Goal: Information Seeking & Learning: Check status

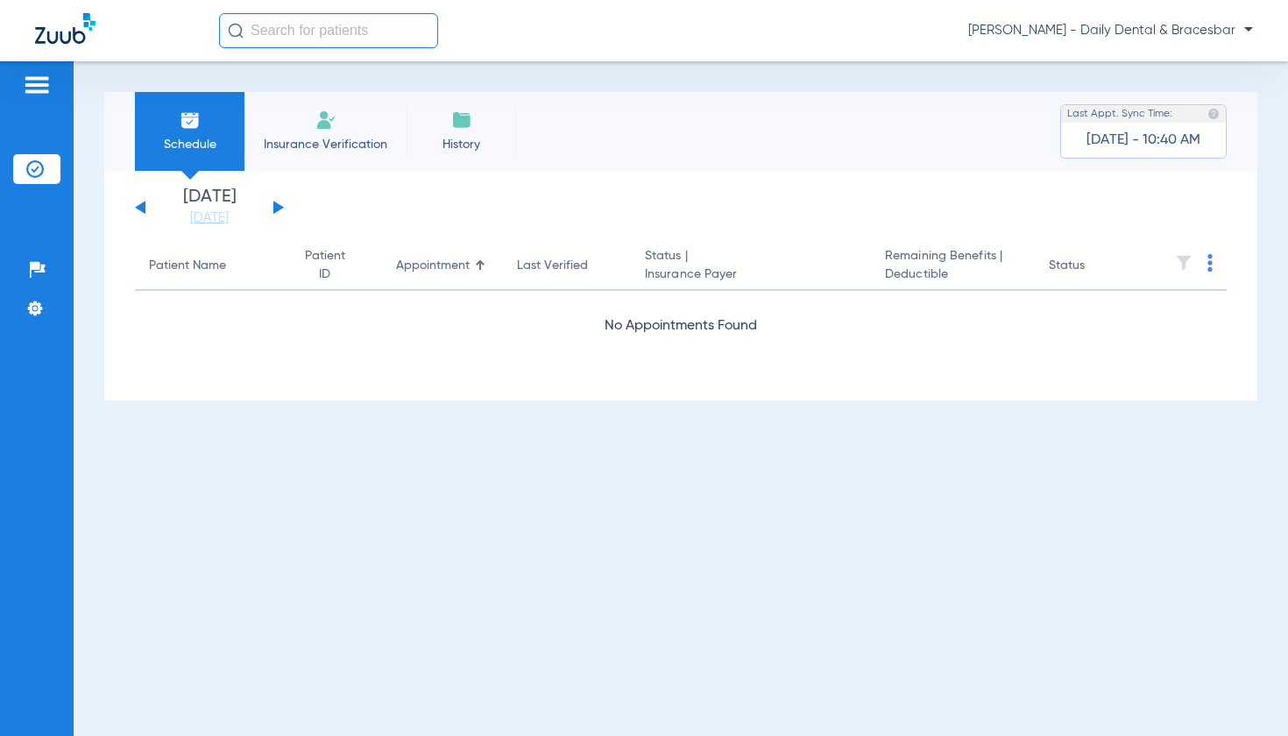
click at [316, 29] on input "text" at bounding box center [328, 30] width 219 height 35
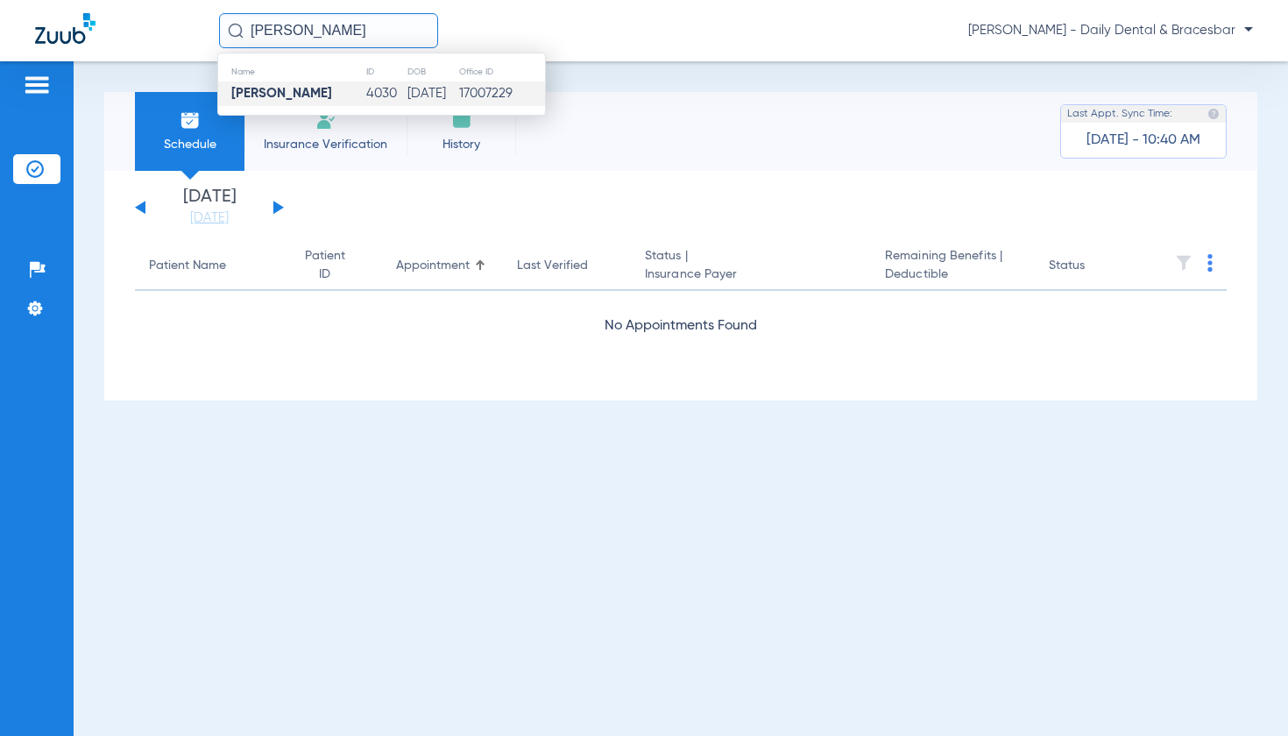
click at [365, 89] on td "4030" at bounding box center [385, 94] width 41 height 25
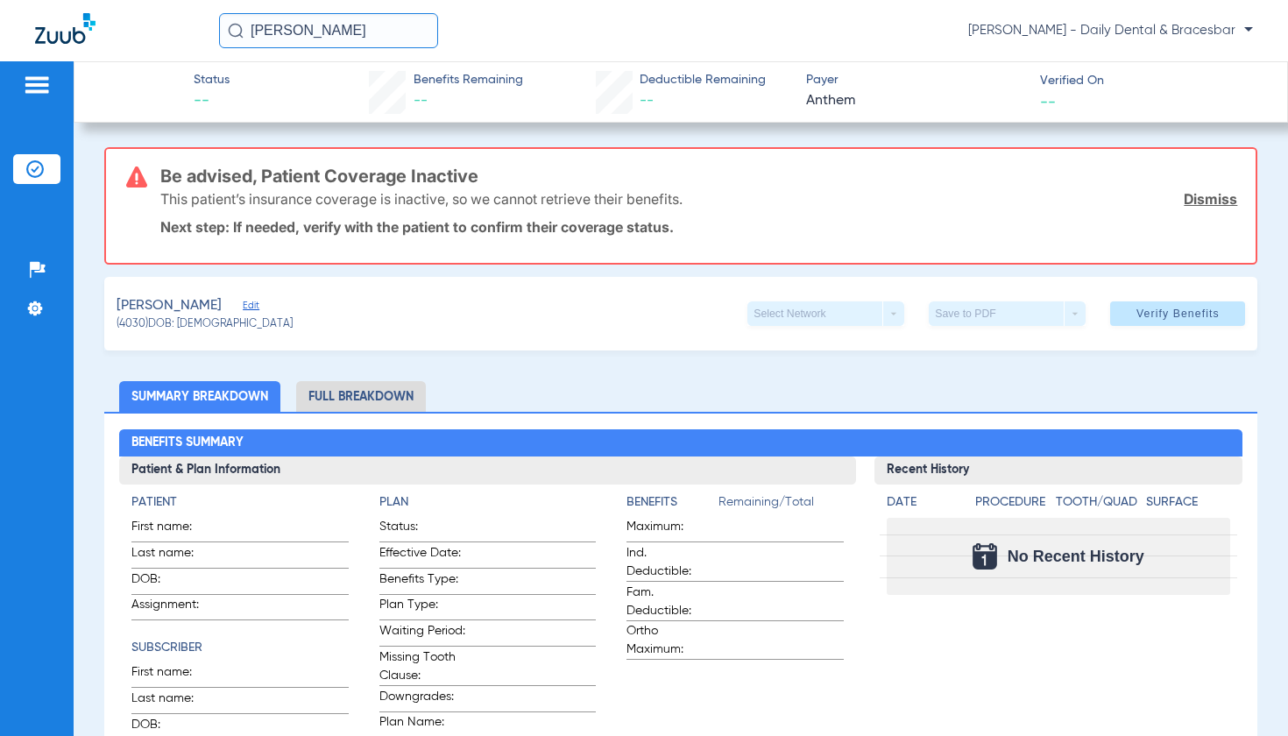
drag, startPoint x: 347, startPoint y: 30, endPoint x: 248, endPoint y: 25, distance: 99.1
click at [248, 25] on input "[PERSON_NAME]" at bounding box center [328, 30] width 219 height 35
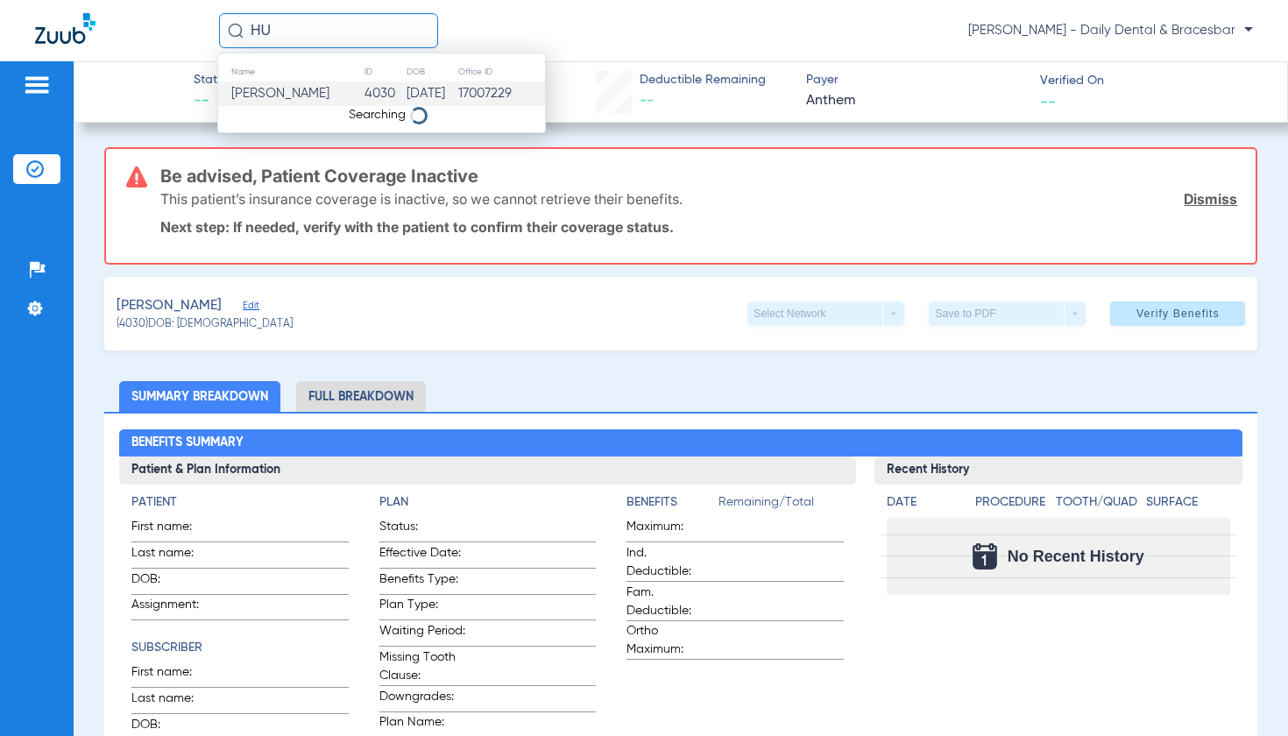
type input "H"
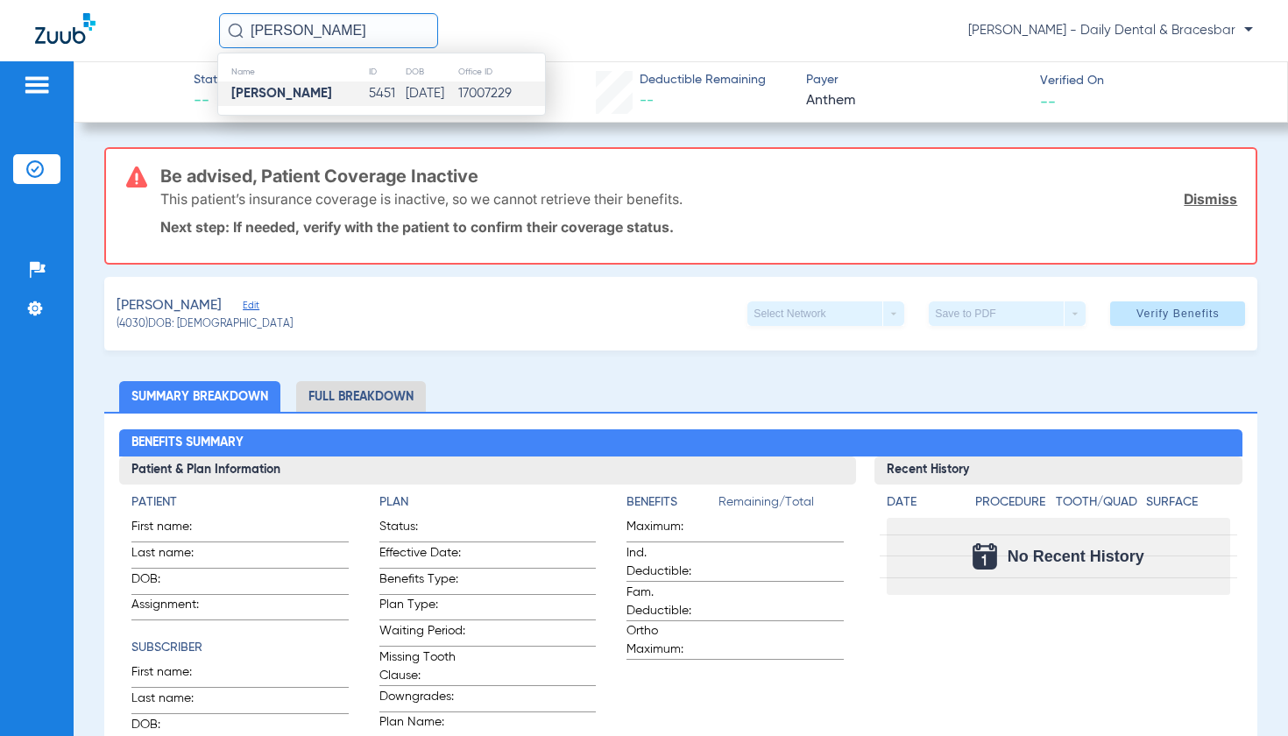
click at [318, 95] on td "[PERSON_NAME]" at bounding box center [293, 94] width 150 height 25
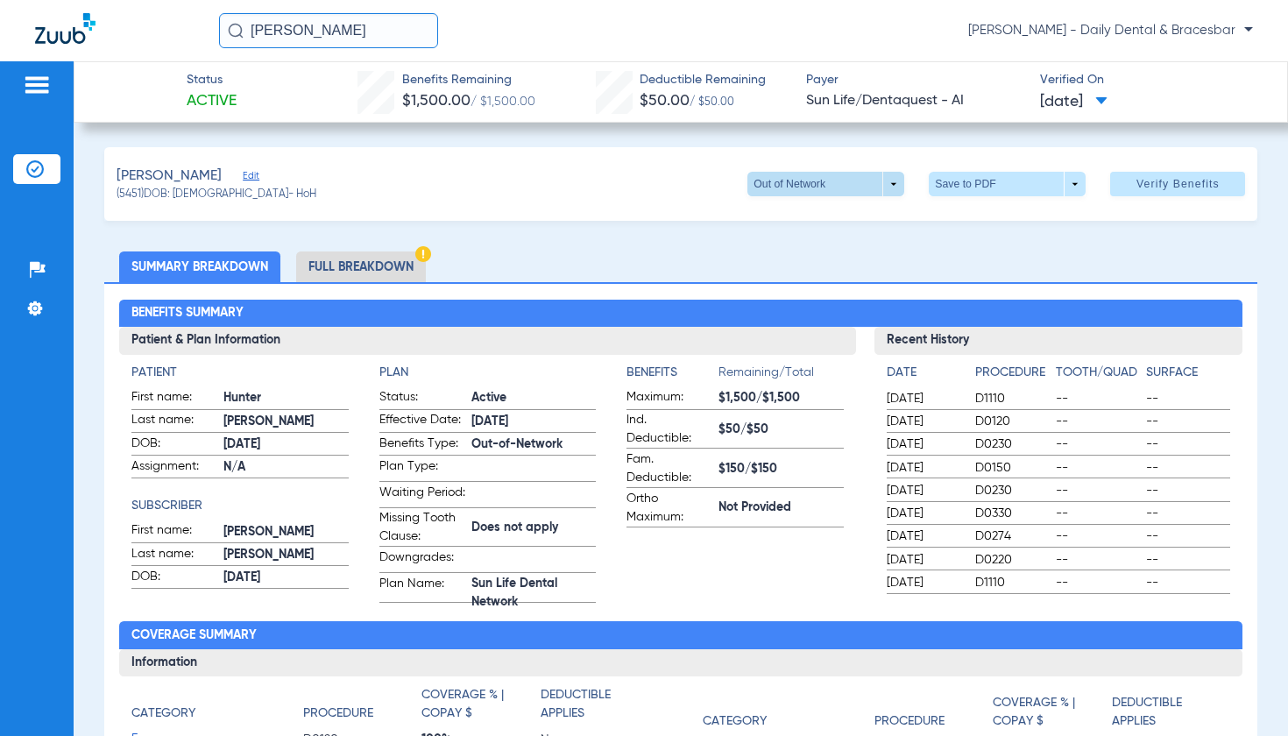
click at [808, 182] on span at bounding box center [826, 184] width 42 height 42
click at [803, 230] on button "Sun Life Dental Network" at bounding box center [816, 219] width 160 height 35
drag, startPoint x: 372, startPoint y: 35, endPoint x: 252, endPoint y: 34, distance: 120.1
click at [252, 34] on input "[PERSON_NAME]" at bounding box center [328, 30] width 219 height 35
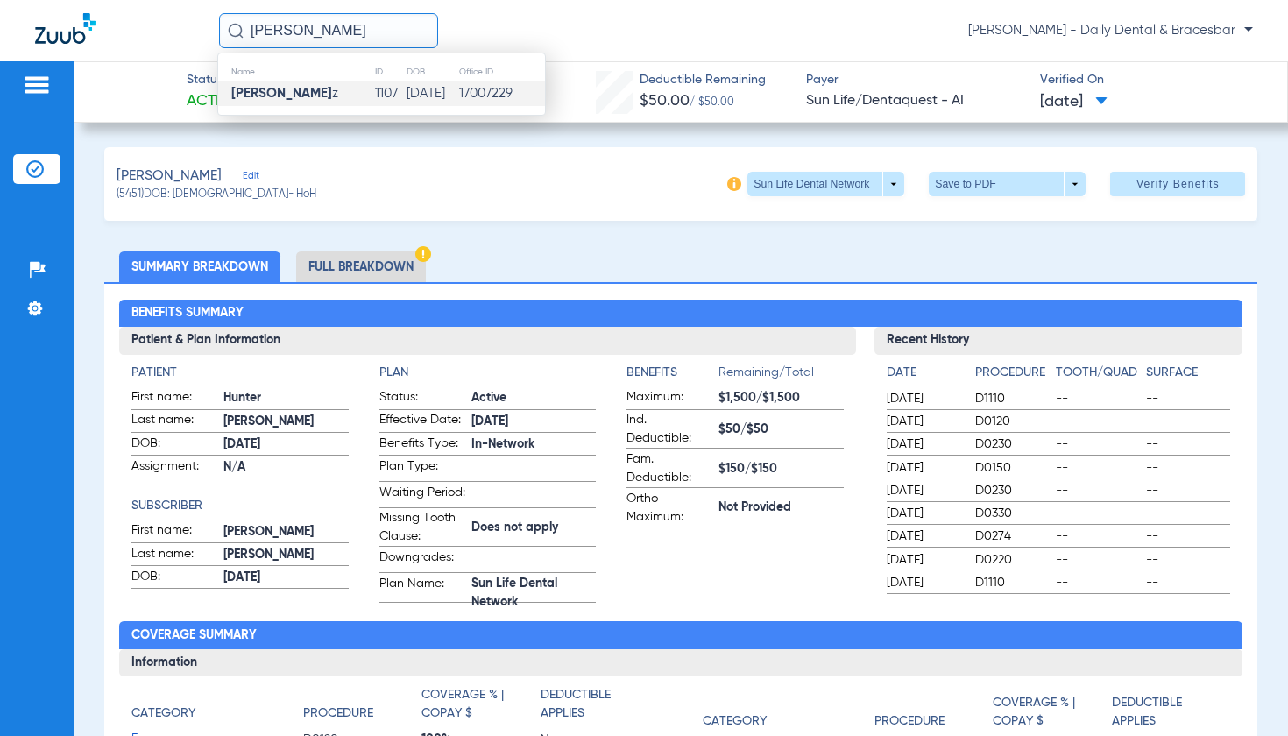
click at [325, 97] on strong "[PERSON_NAME]" at bounding box center [281, 93] width 101 height 13
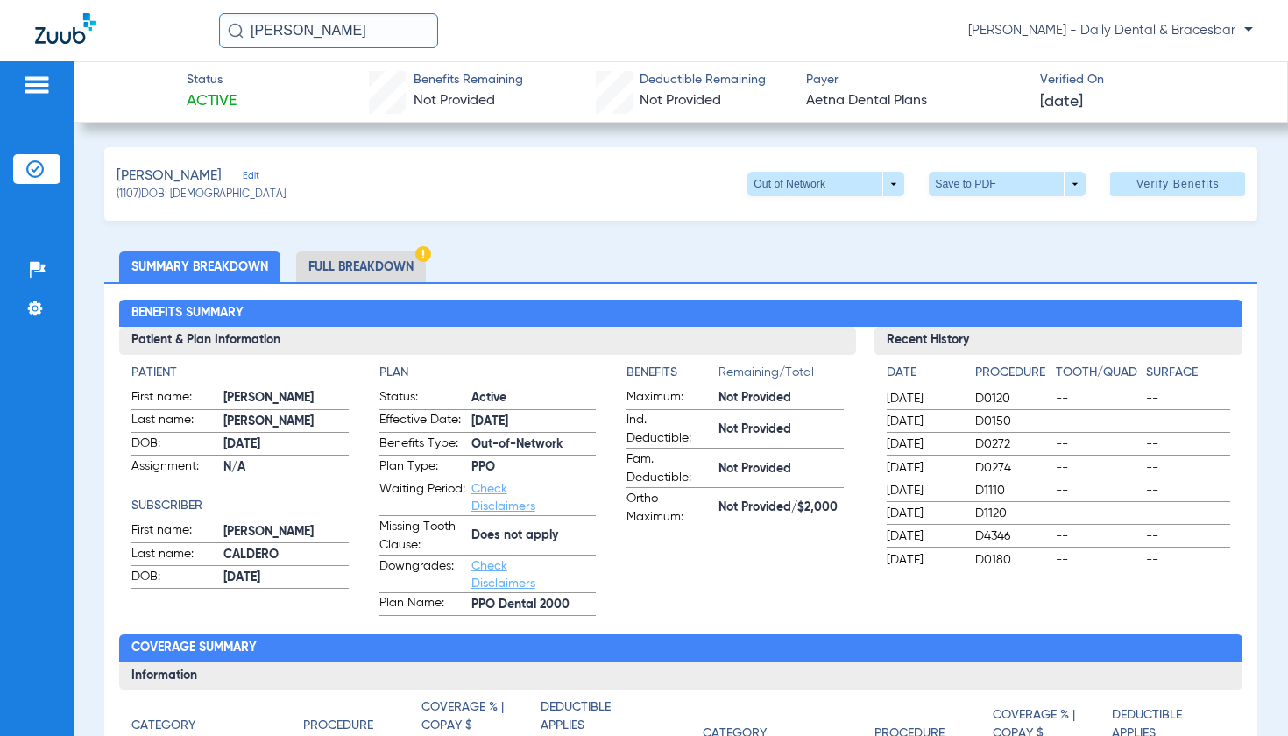
click at [370, 273] on li "Full Breakdown" at bounding box center [361, 267] width 130 height 31
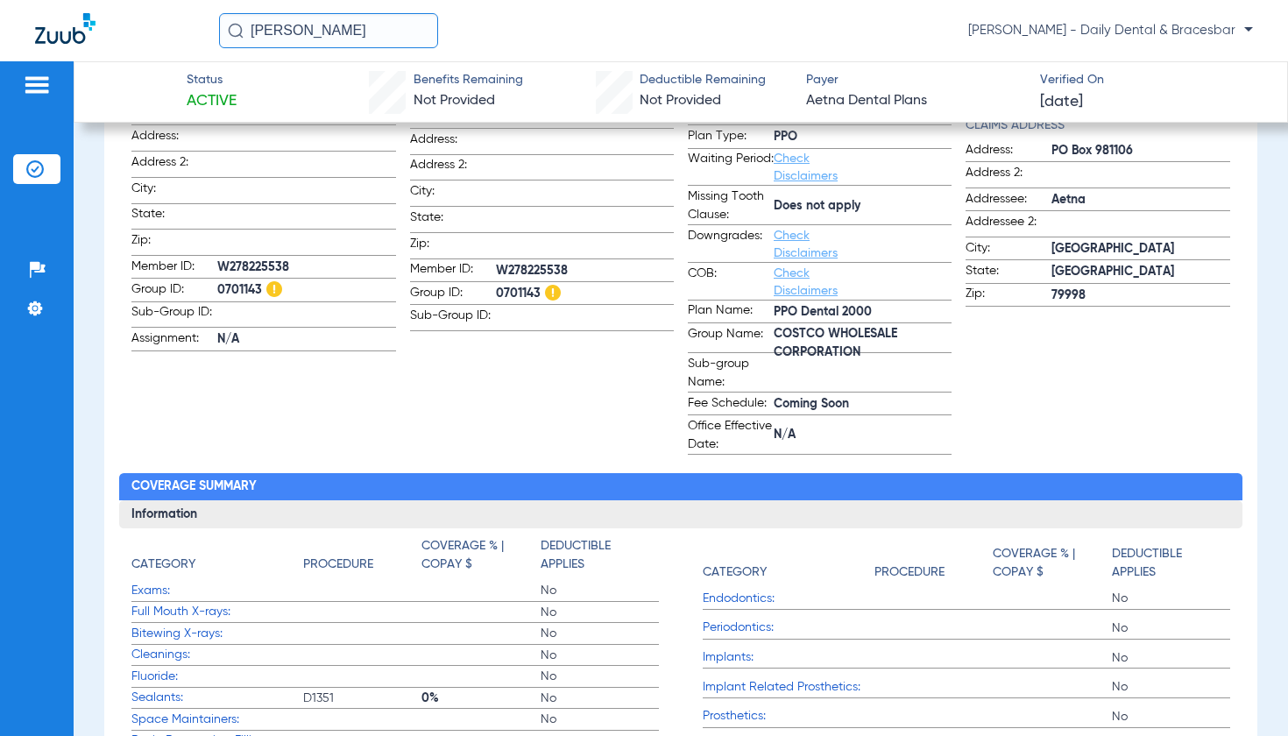
scroll to position [15, 0]
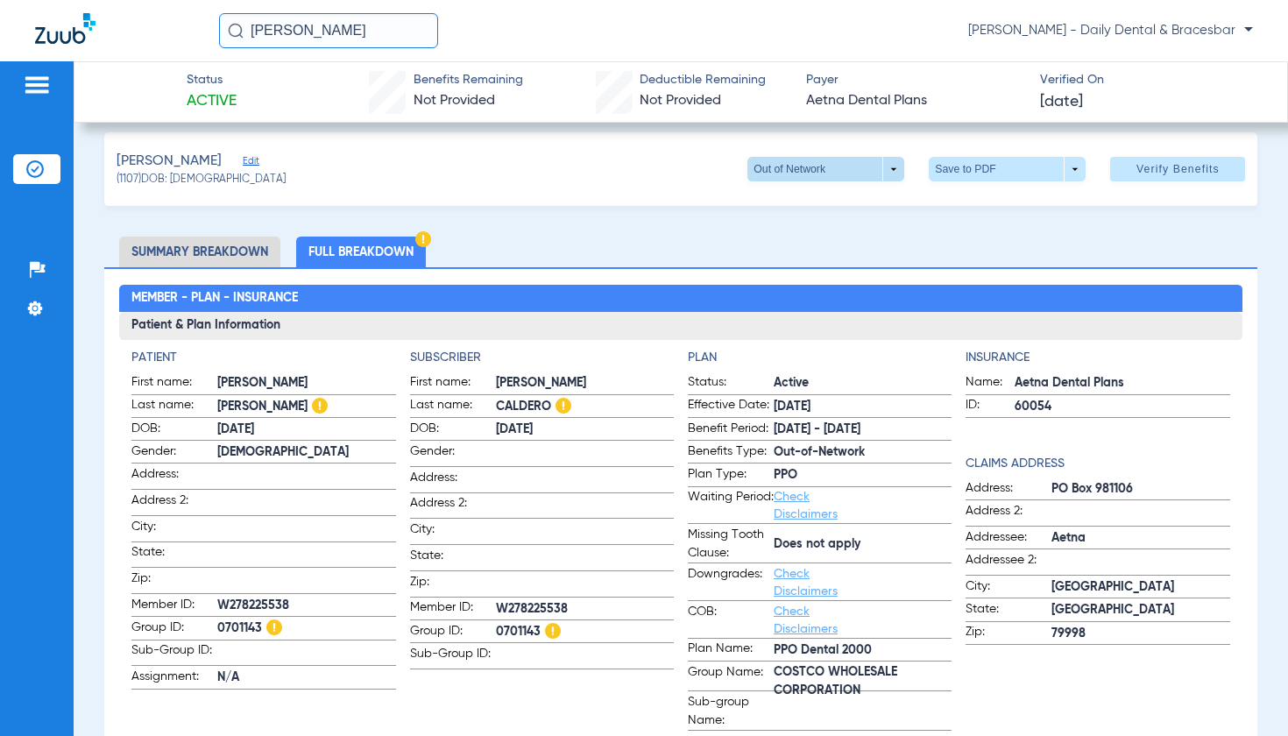
click at [834, 173] on span at bounding box center [826, 169] width 42 height 42
click at [808, 198] on span "PPO" at bounding box center [791, 204] width 82 height 12
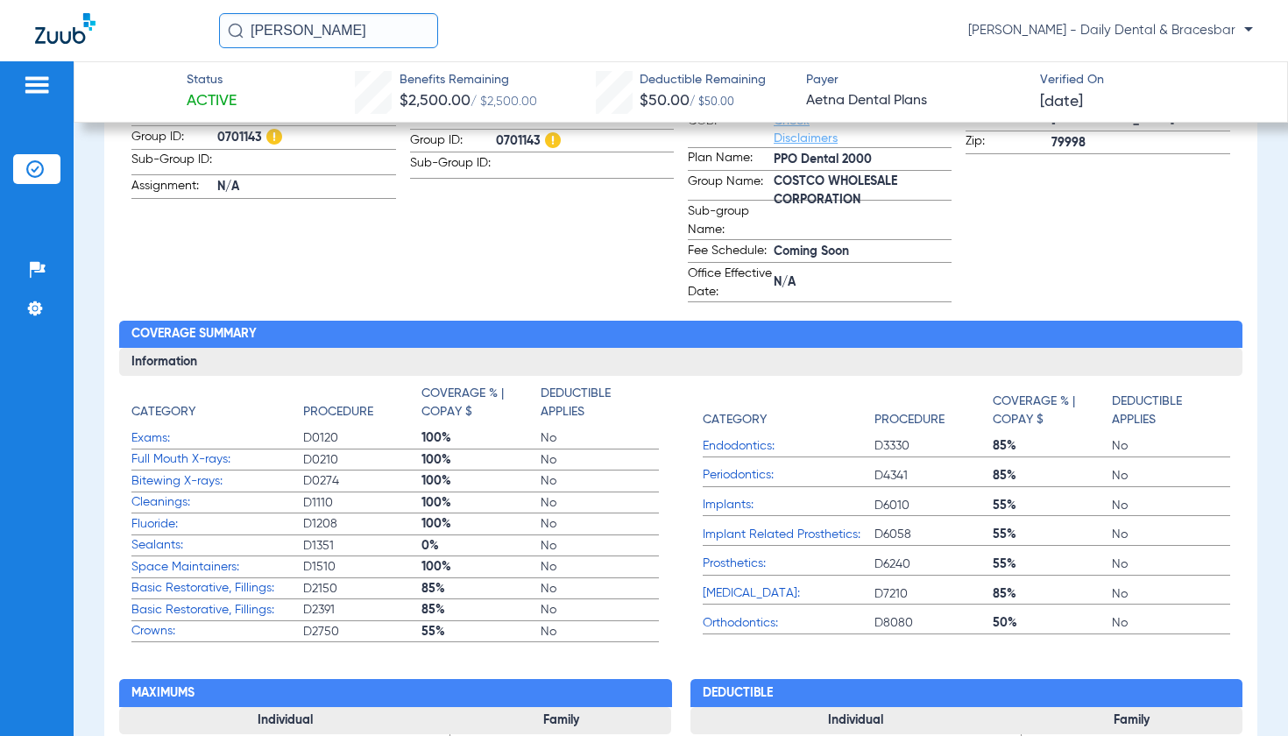
scroll to position [765, 0]
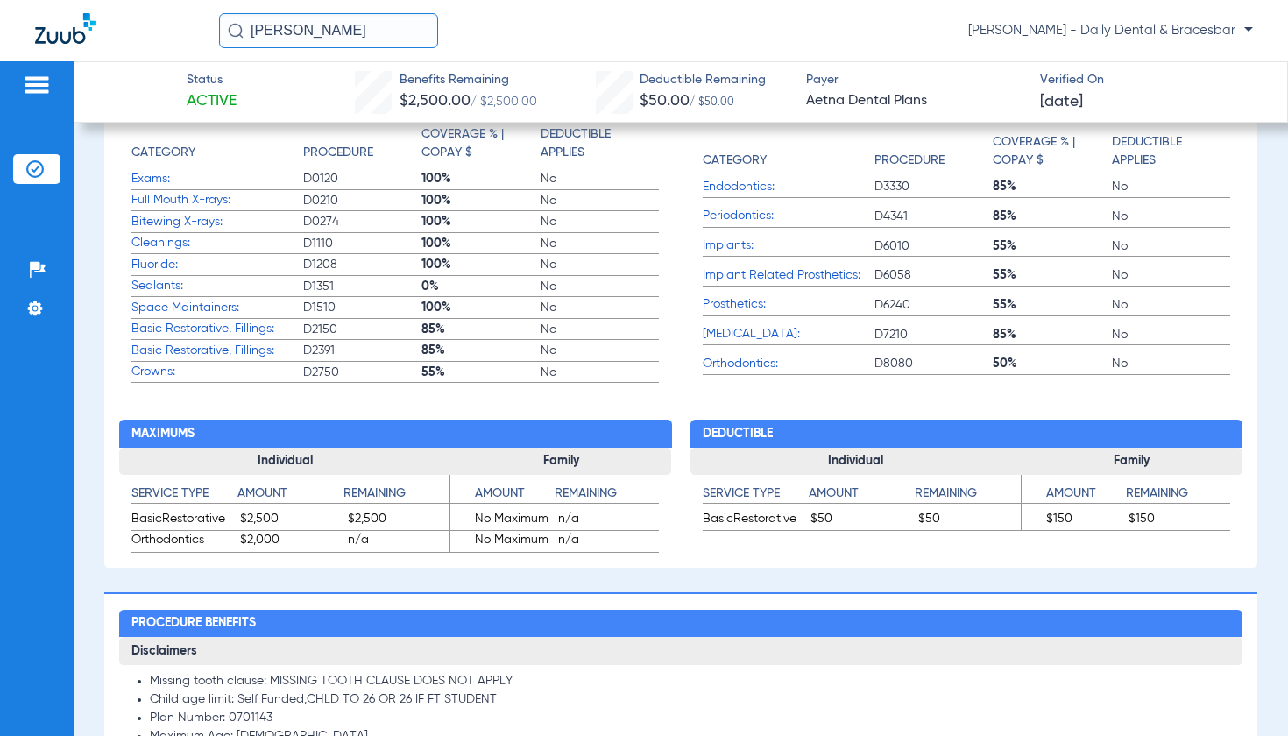
drag, startPoint x: 386, startPoint y: 30, endPoint x: 248, endPoint y: 27, distance: 137.6
click at [248, 27] on input "[PERSON_NAME]" at bounding box center [328, 30] width 219 height 35
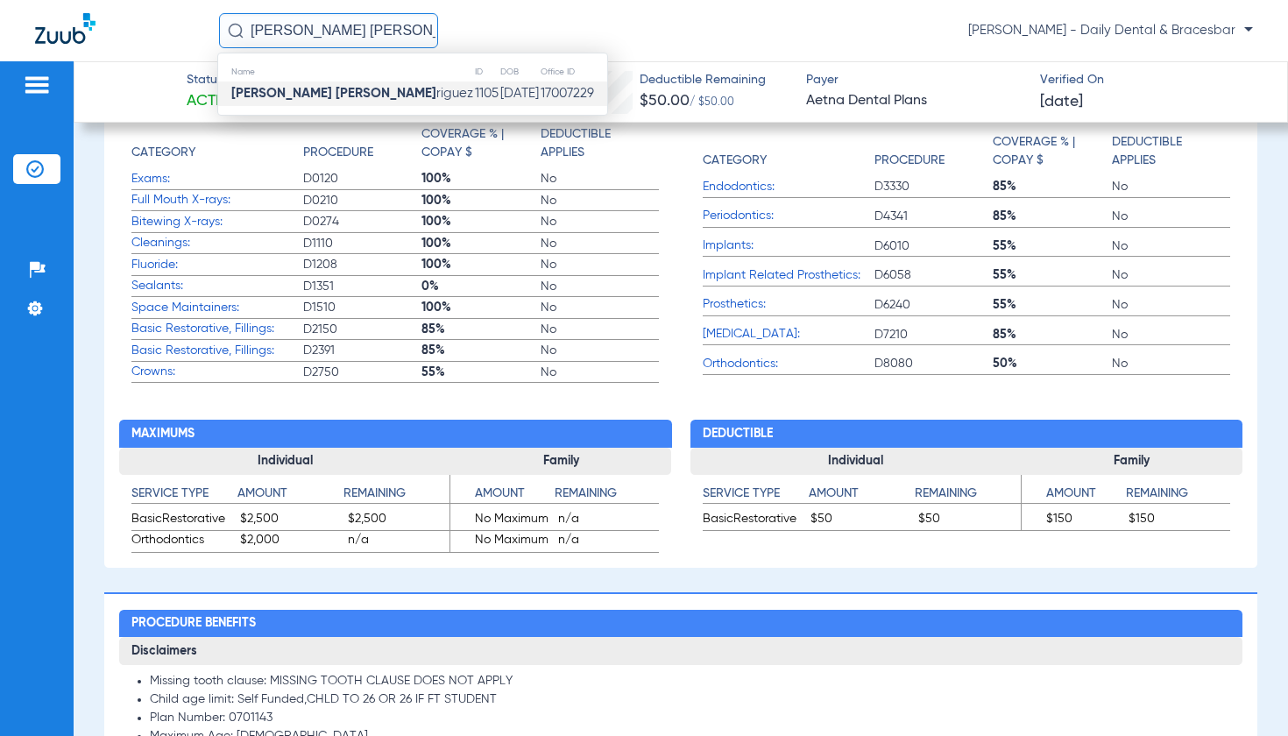
click at [300, 97] on strong "[PERSON_NAME] [PERSON_NAME]" at bounding box center [333, 93] width 205 height 13
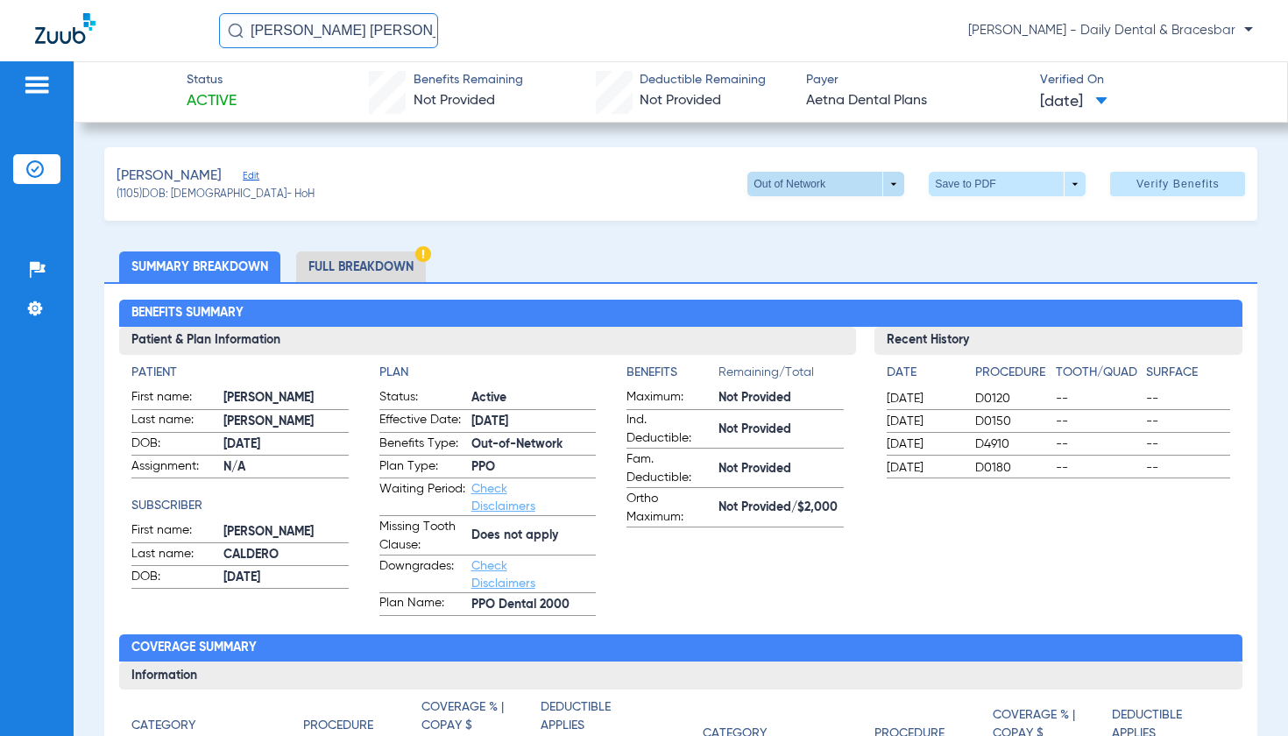
click at [777, 185] on span at bounding box center [826, 184] width 157 height 25
click at [773, 222] on span "PPO" at bounding box center [791, 219] width 82 height 12
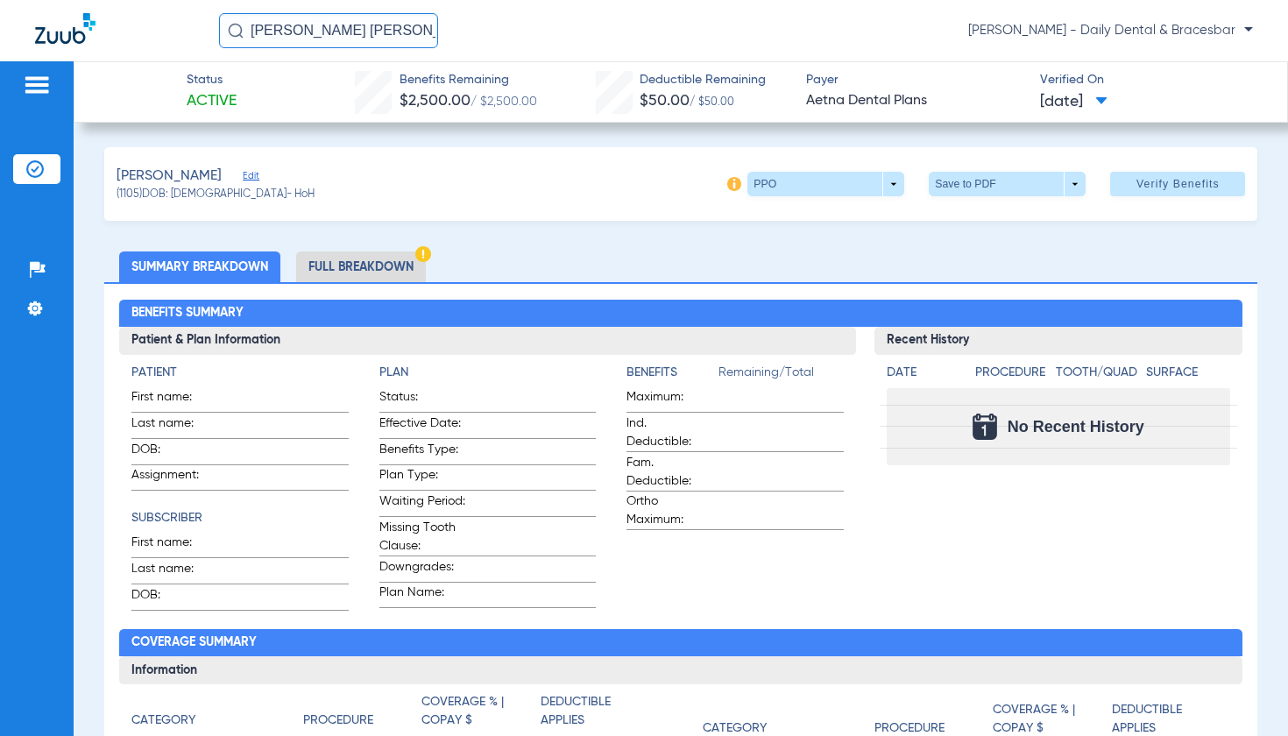
click at [405, 263] on li "Full Breakdown" at bounding box center [361, 267] width 130 height 31
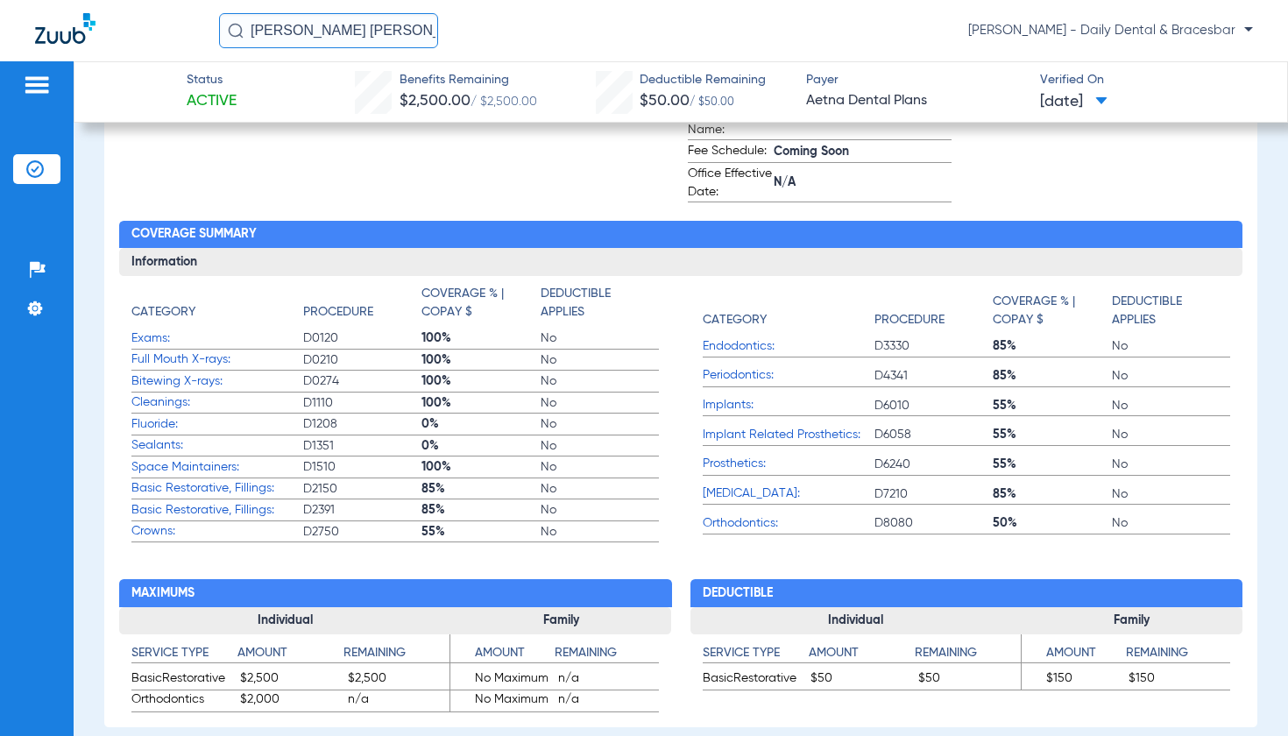
scroll to position [763, 0]
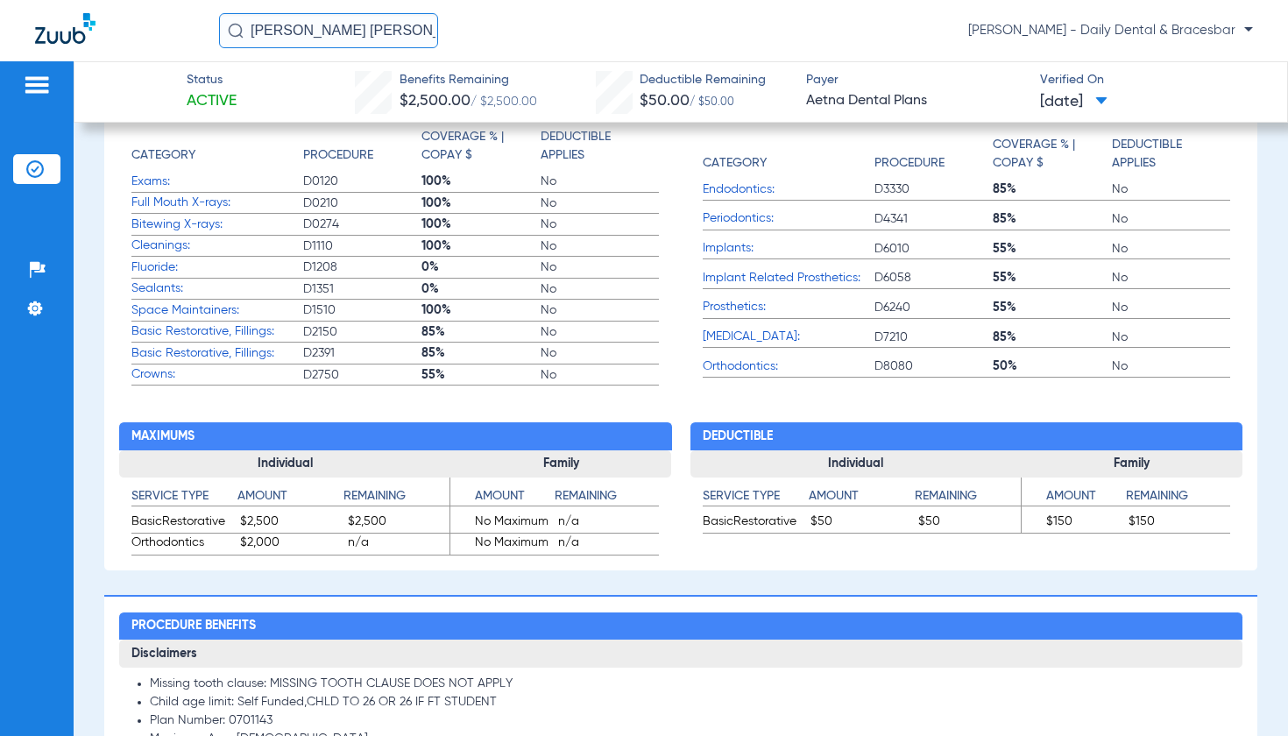
drag, startPoint x: 398, startPoint y: 32, endPoint x: 248, endPoint y: 32, distance: 149.9
click at [248, 32] on input "[PERSON_NAME] [PERSON_NAME]" at bounding box center [328, 30] width 219 height 35
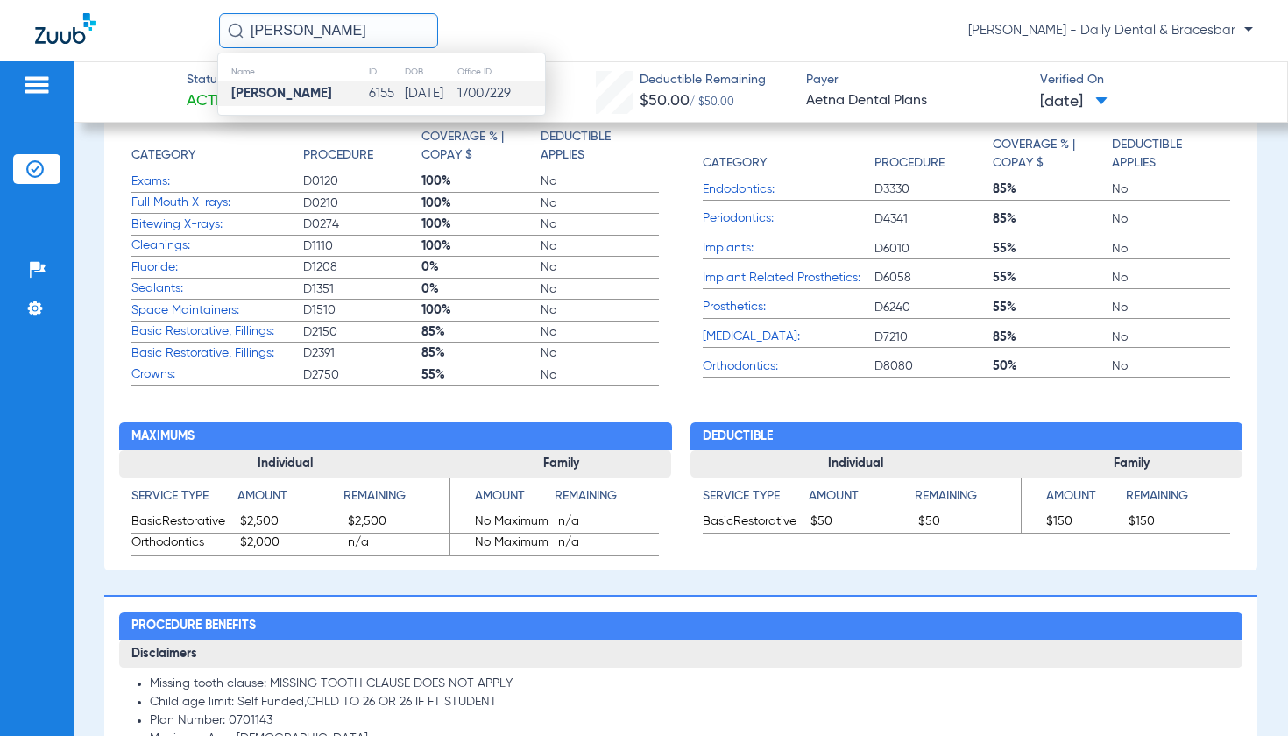
type input "[PERSON_NAME]"
click at [329, 95] on strong "[PERSON_NAME]" at bounding box center [281, 93] width 101 height 13
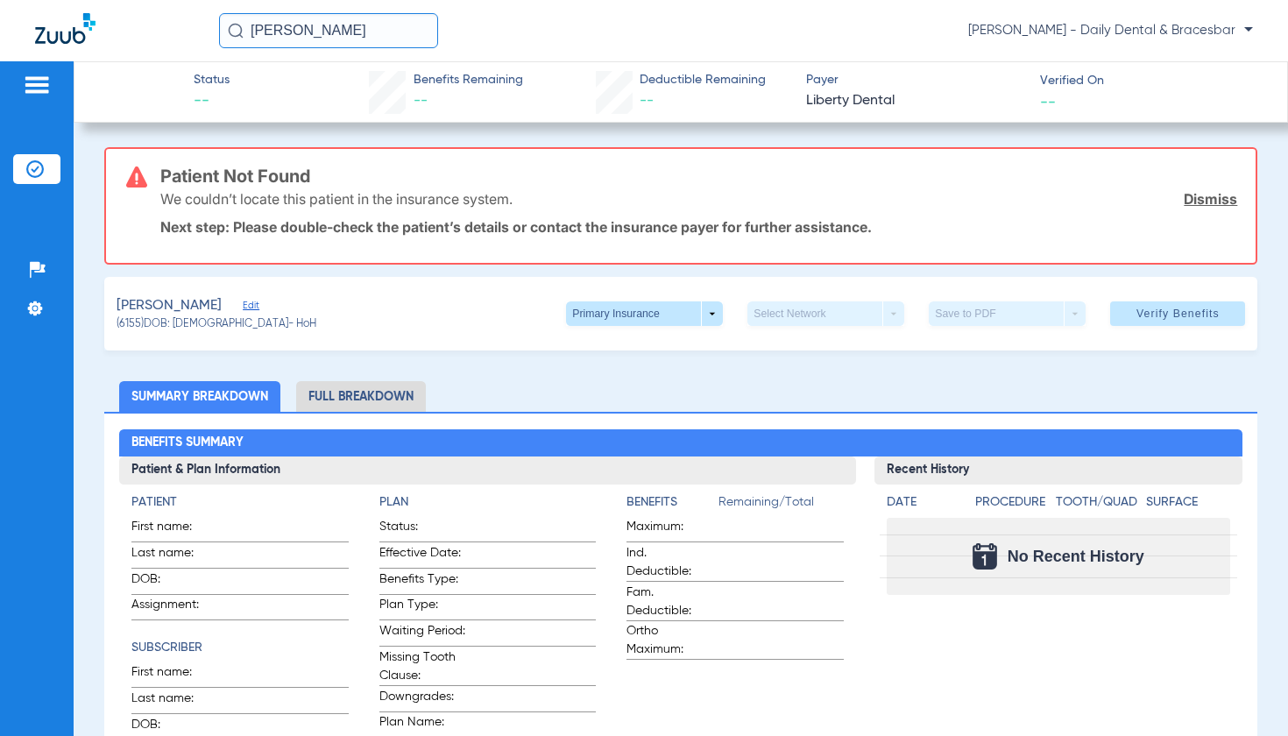
drag, startPoint x: 408, startPoint y: 34, endPoint x: 256, endPoint y: 31, distance: 152.5
click at [256, 31] on input "[PERSON_NAME]" at bounding box center [328, 30] width 219 height 35
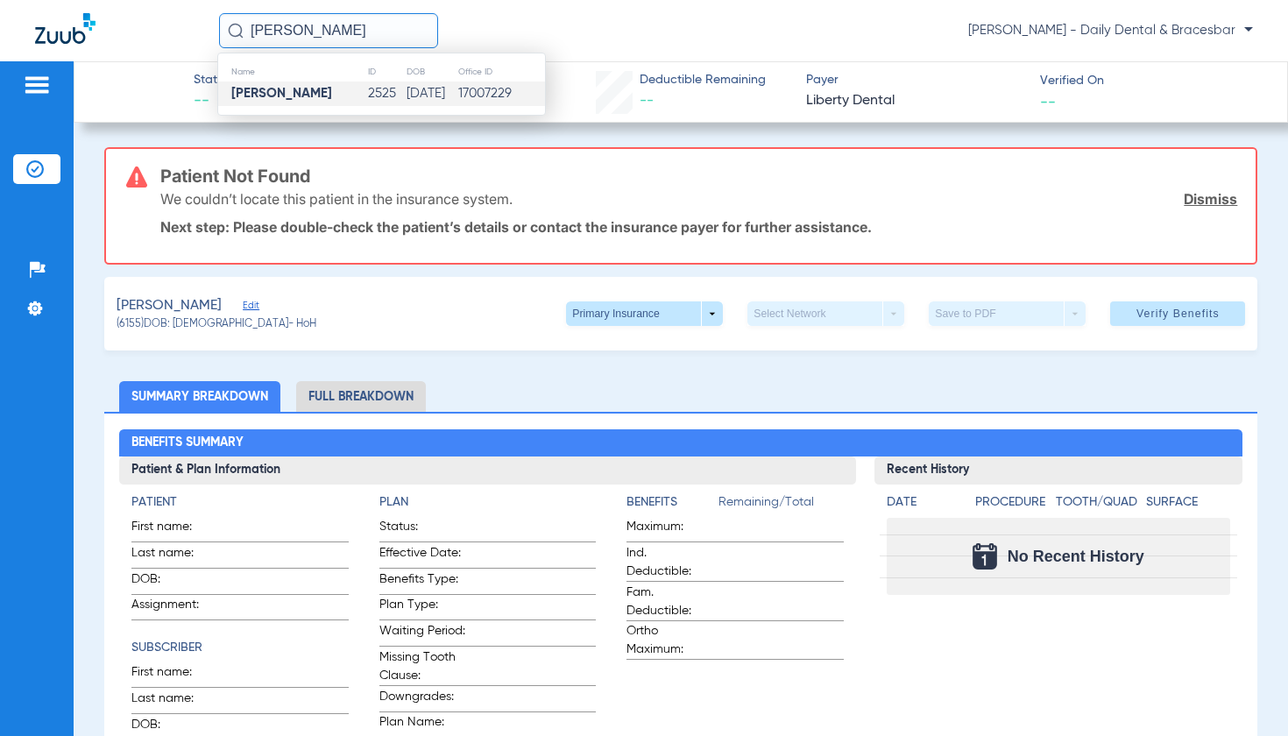
click at [271, 96] on strong "[PERSON_NAME]" at bounding box center [281, 93] width 101 height 13
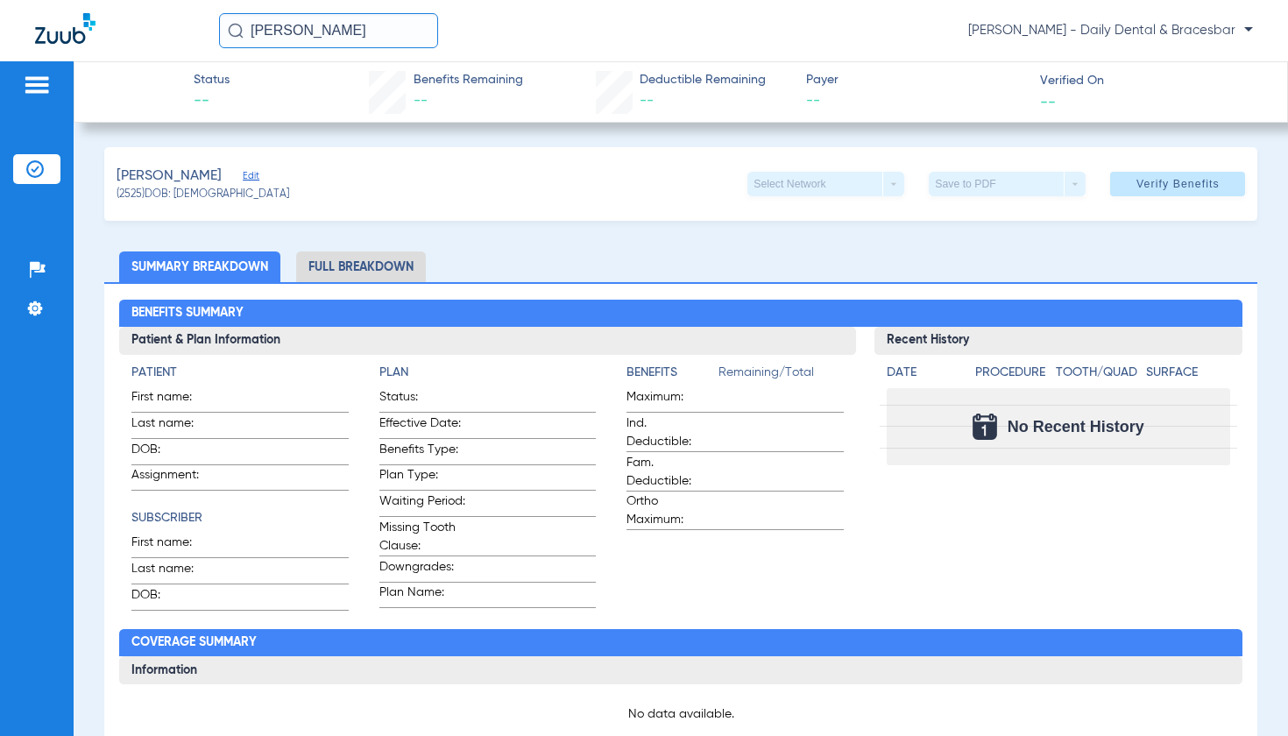
click at [389, 42] on input "[PERSON_NAME]" at bounding box center [328, 30] width 219 height 35
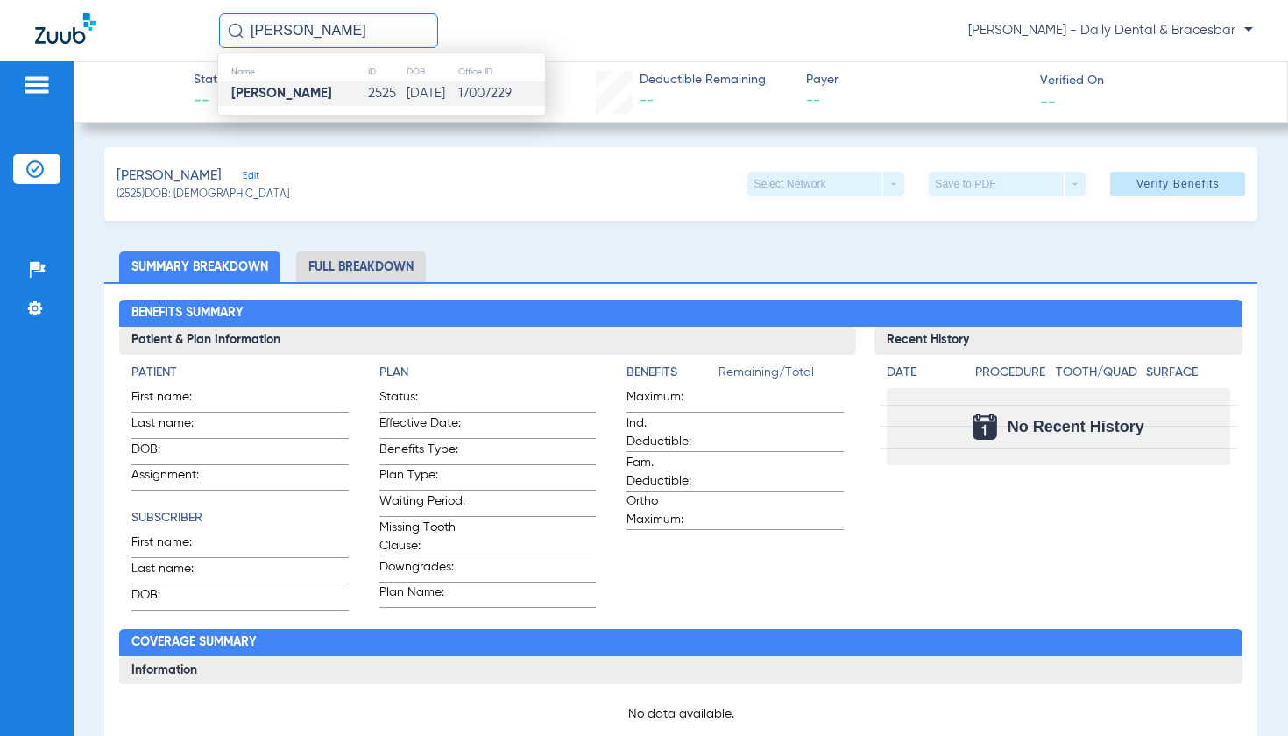
drag, startPoint x: 392, startPoint y: 41, endPoint x: 298, endPoint y: 41, distance: 93.8
click at [298, 41] on input "[PERSON_NAME]" at bounding box center [328, 30] width 219 height 35
click at [365, 86] on td "4954" at bounding box center [385, 94] width 40 height 25
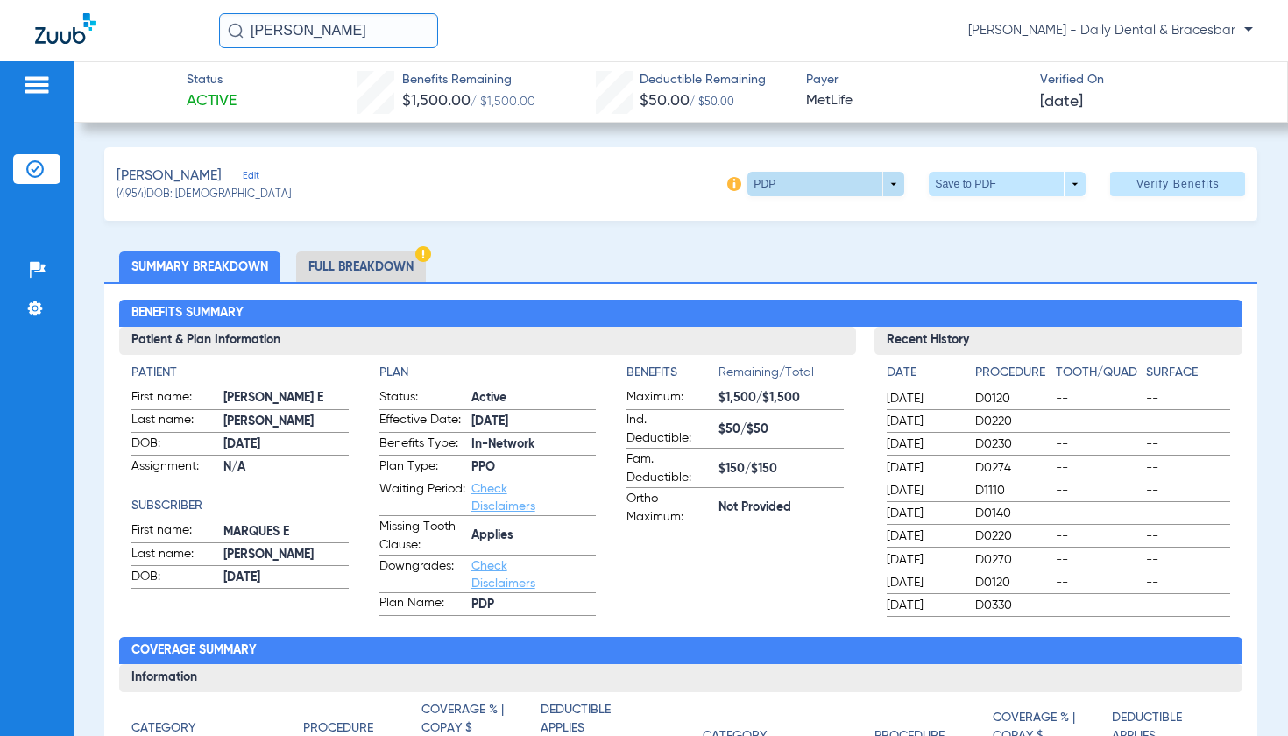
click at [786, 189] on span at bounding box center [826, 184] width 157 height 25
click at [663, 237] on div at bounding box center [644, 368] width 1288 height 736
click at [357, 267] on li "Full Breakdown" at bounding box center [361, 267] width 130 height 31
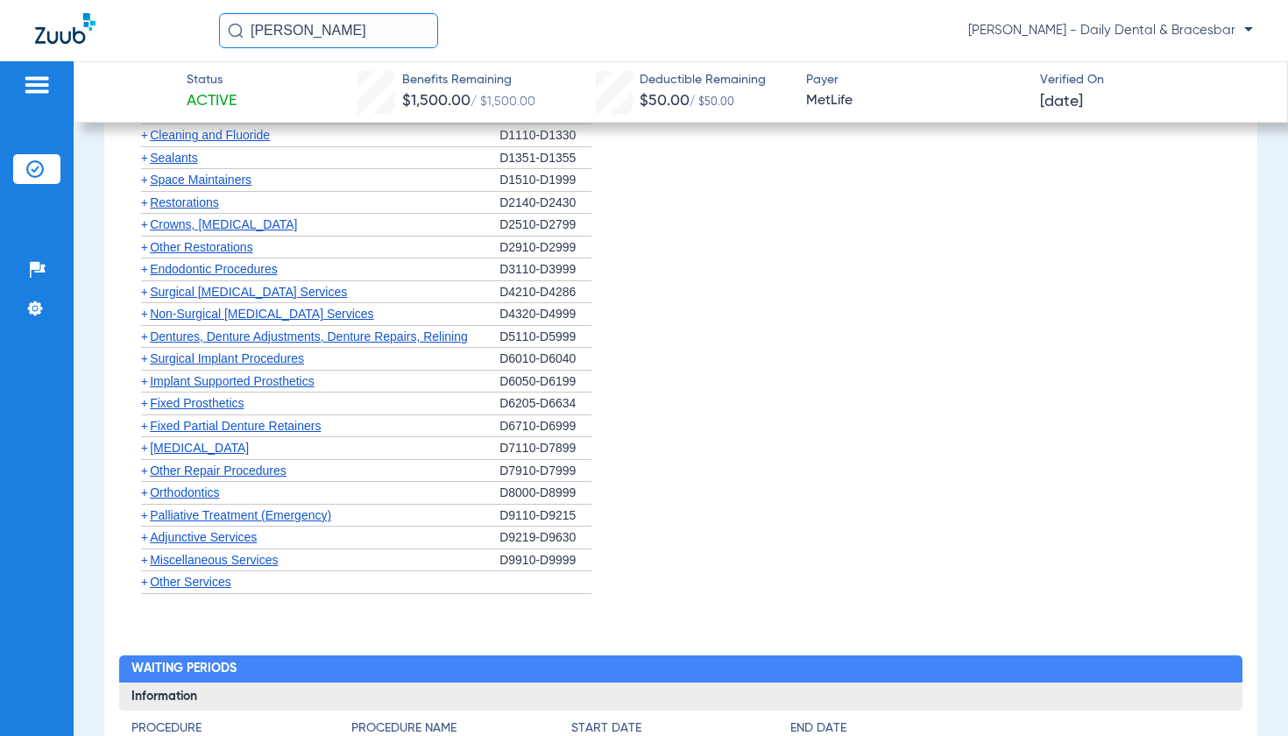
scroll to position [2563, 0]
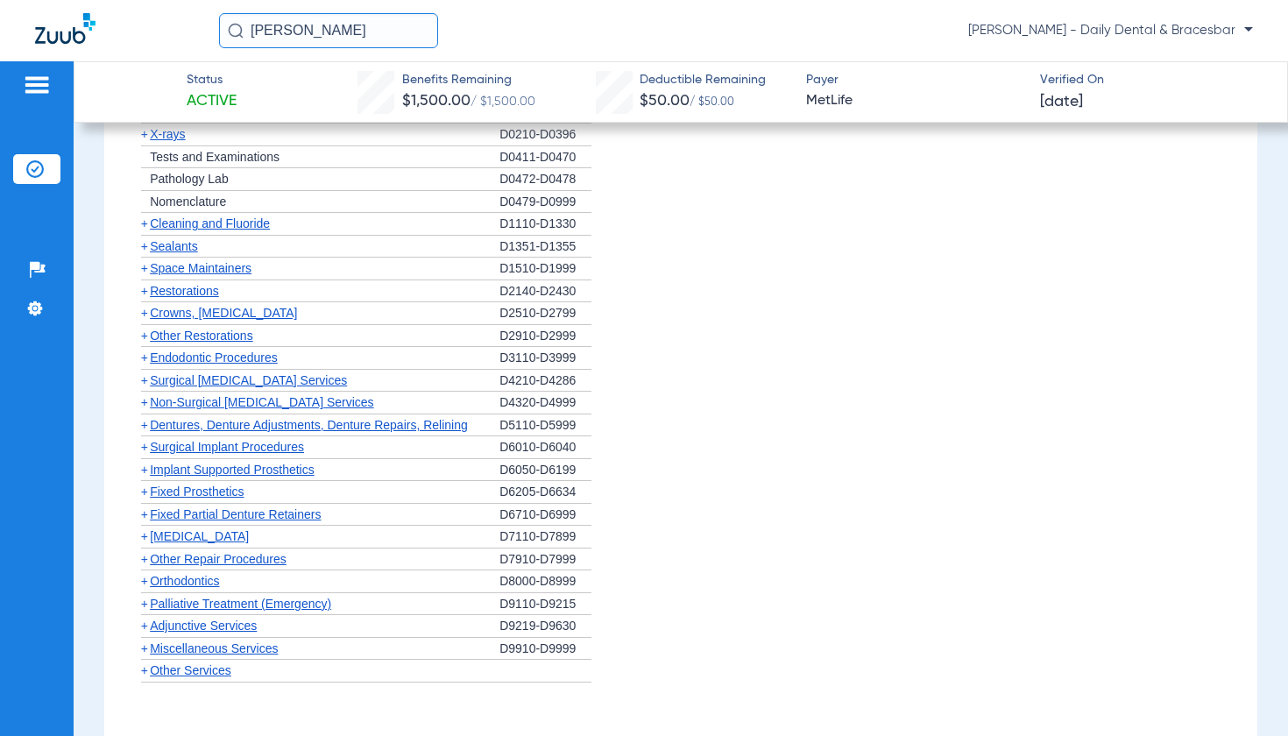
click at [208, 529] on span "[MEDICAL_DATA]" at bounding box center [199, 536] width 99 height 14
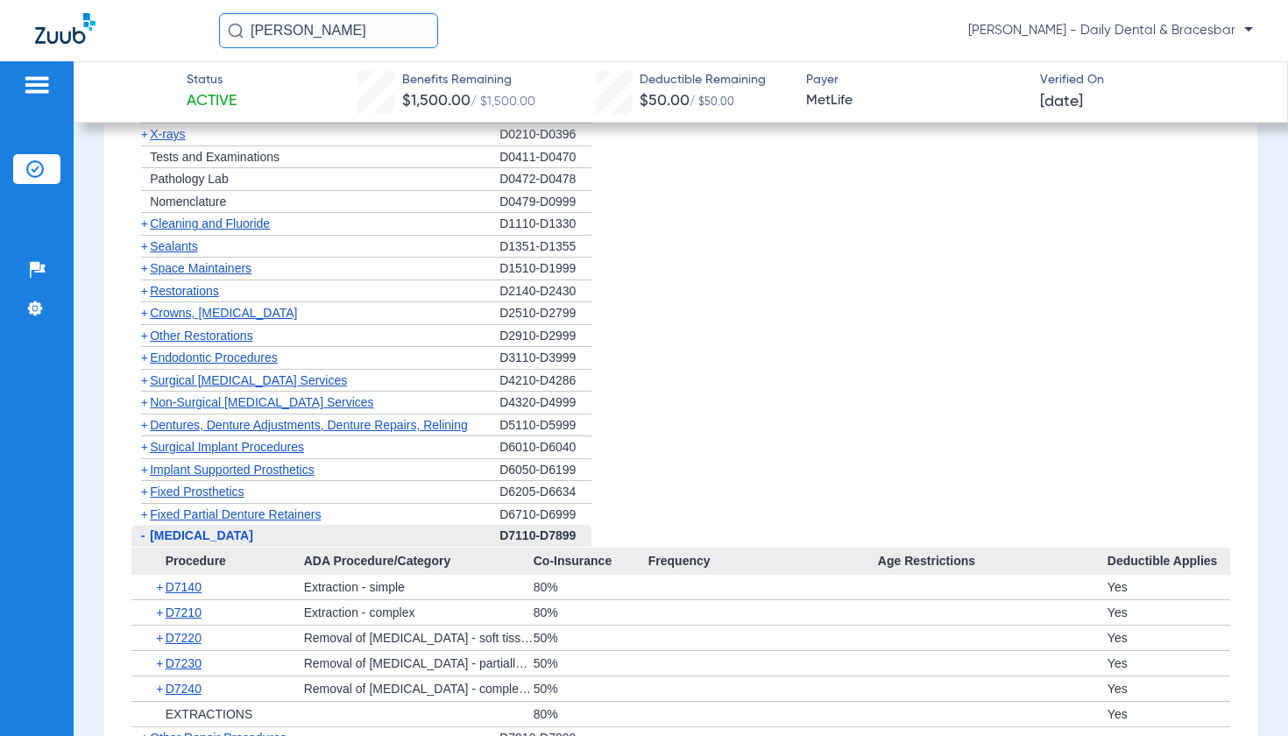
click at [264, 440] on span "Surgical Implant Procedures" at bounding box center [227, 447] width 154 height 14
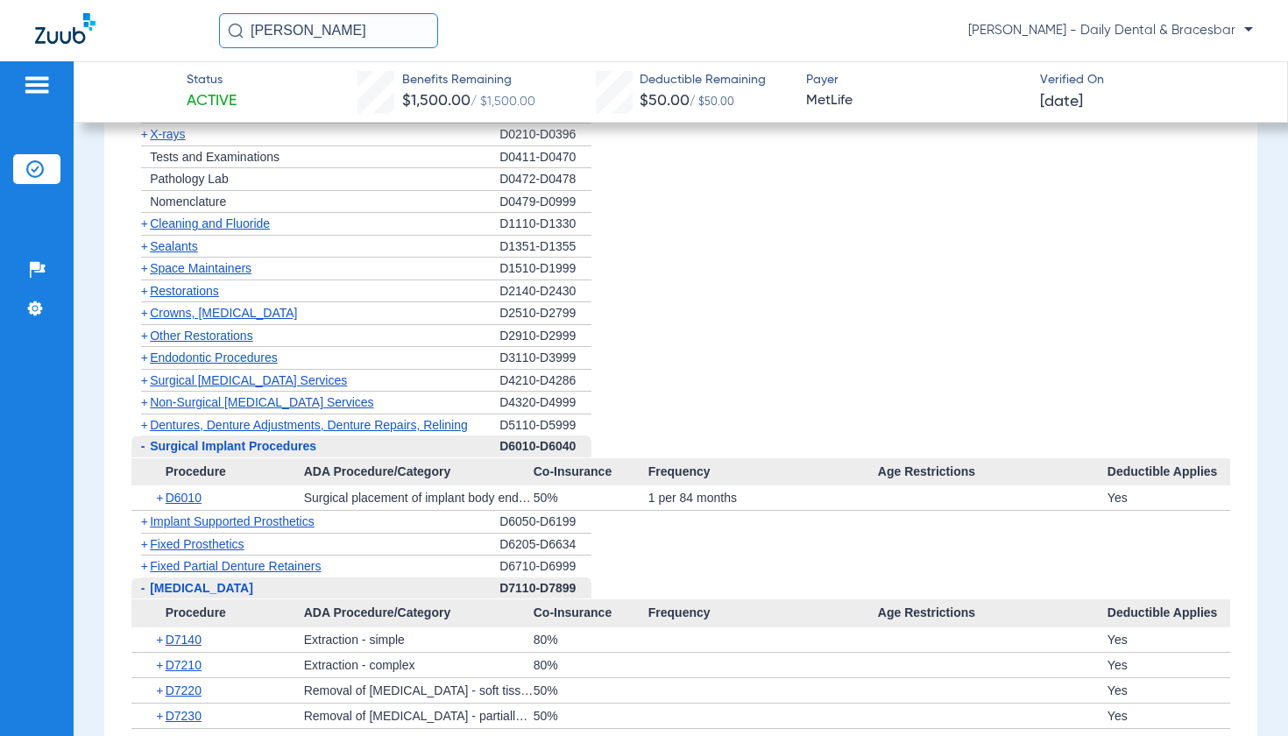
click at [264, 439] on span "Surgical Implant Procedures" at bounding box center [233, 446] width 167 height 14
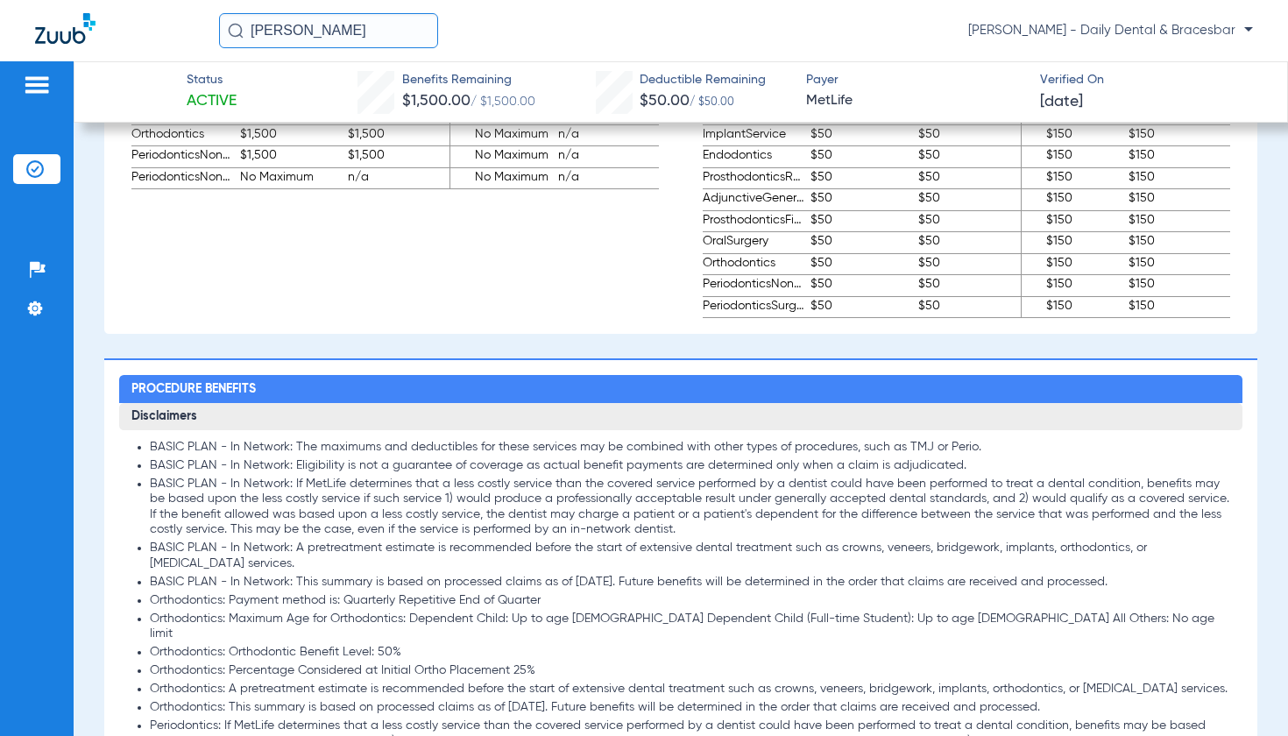
scroll to position [827, 0]
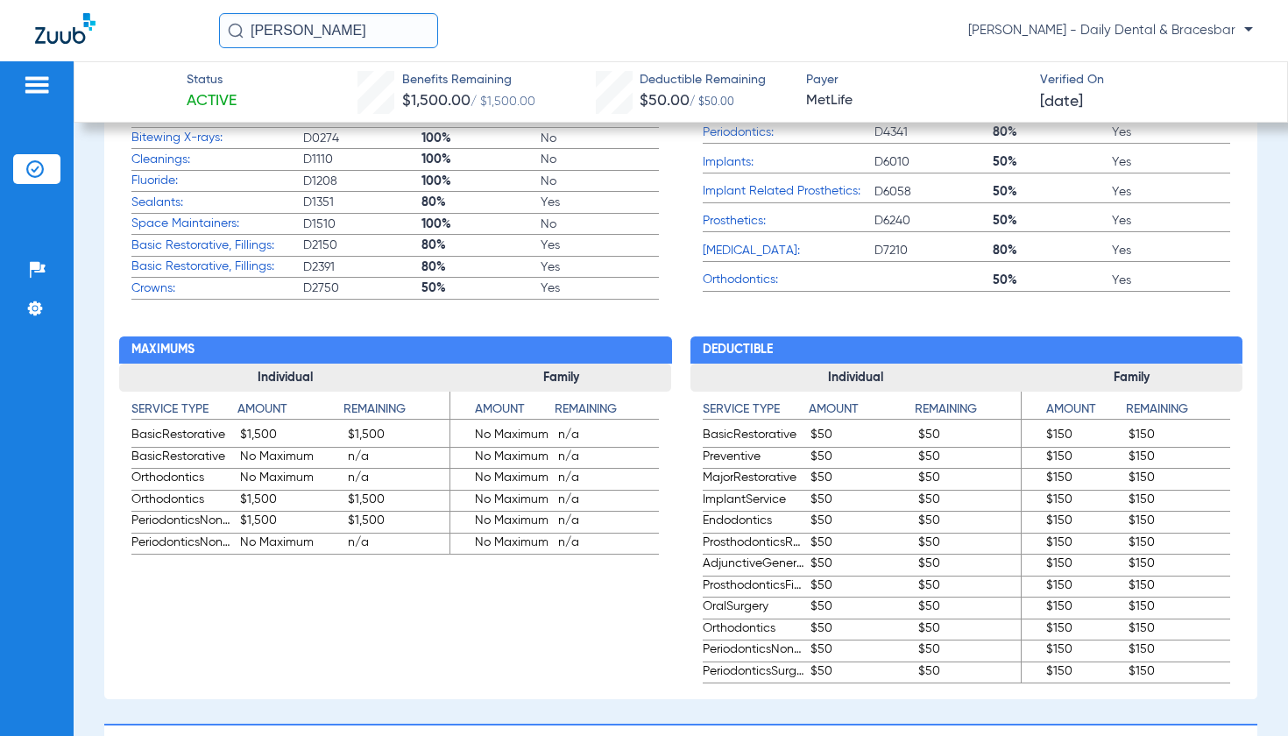
click at [365, 46] on input "[PERSON_NAME]" at bounding box center [328, 30] width 219 height 35
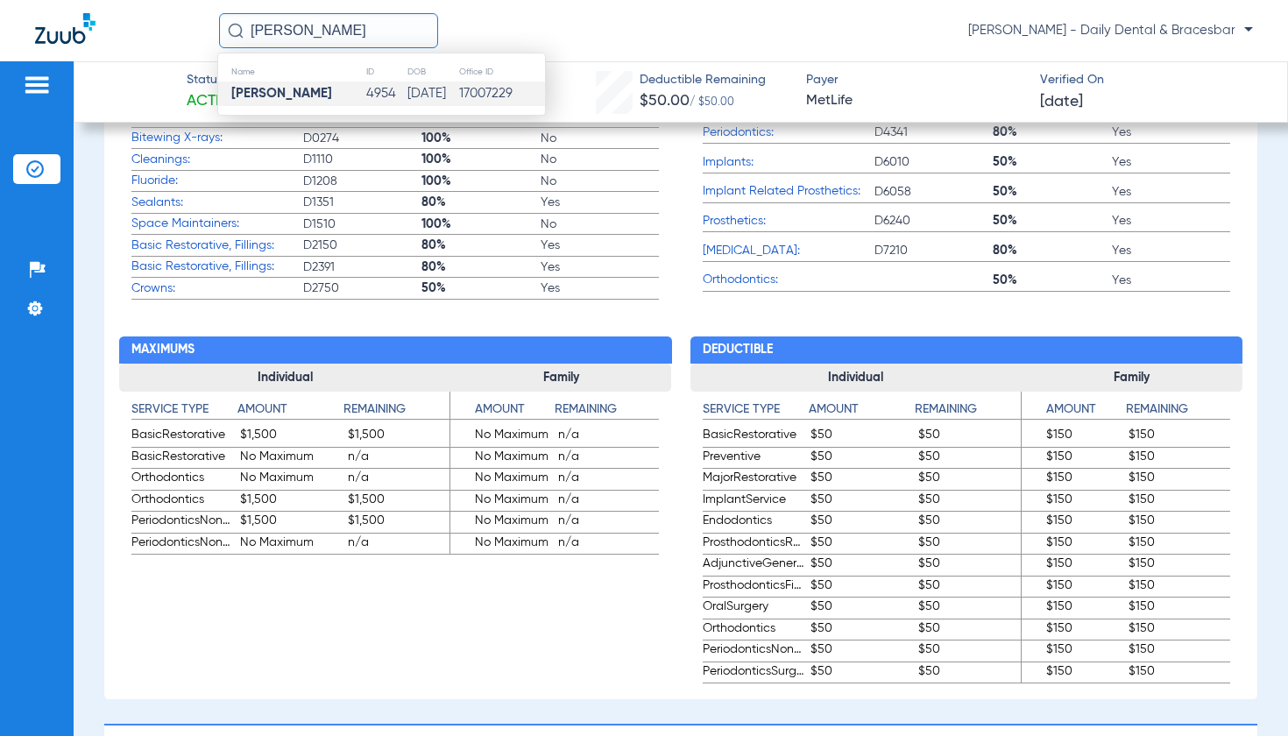
drag, startPoint x: 349, startPoint y: 33, endPoint x: 255, endPoint y: 33, distance: 93.8
click at [255, 33] on input "[PERSON_NAME]" at bounding box center [328, 30] width 219 height 35
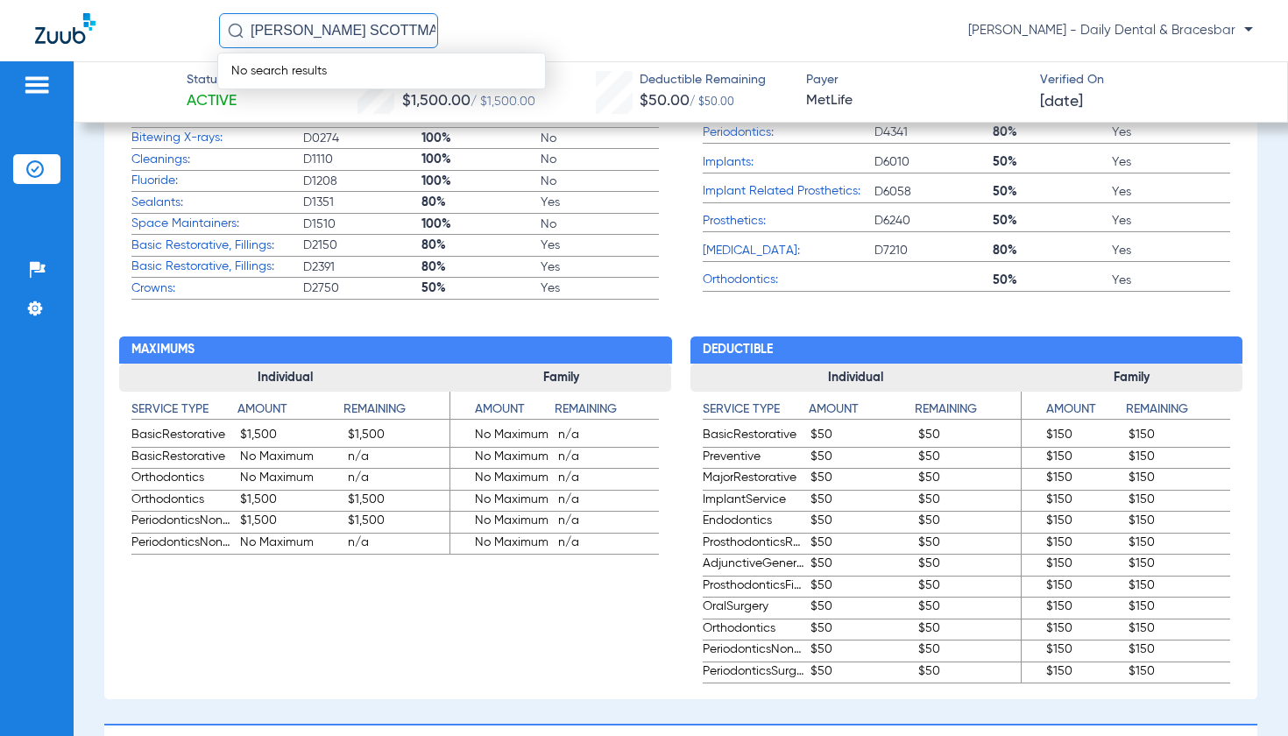
click at [416, 31] on input "[PERSON_NAME] SCOTTMASON [PERSON_NAME]" at bounding box center [328, 30] width 219 height 35
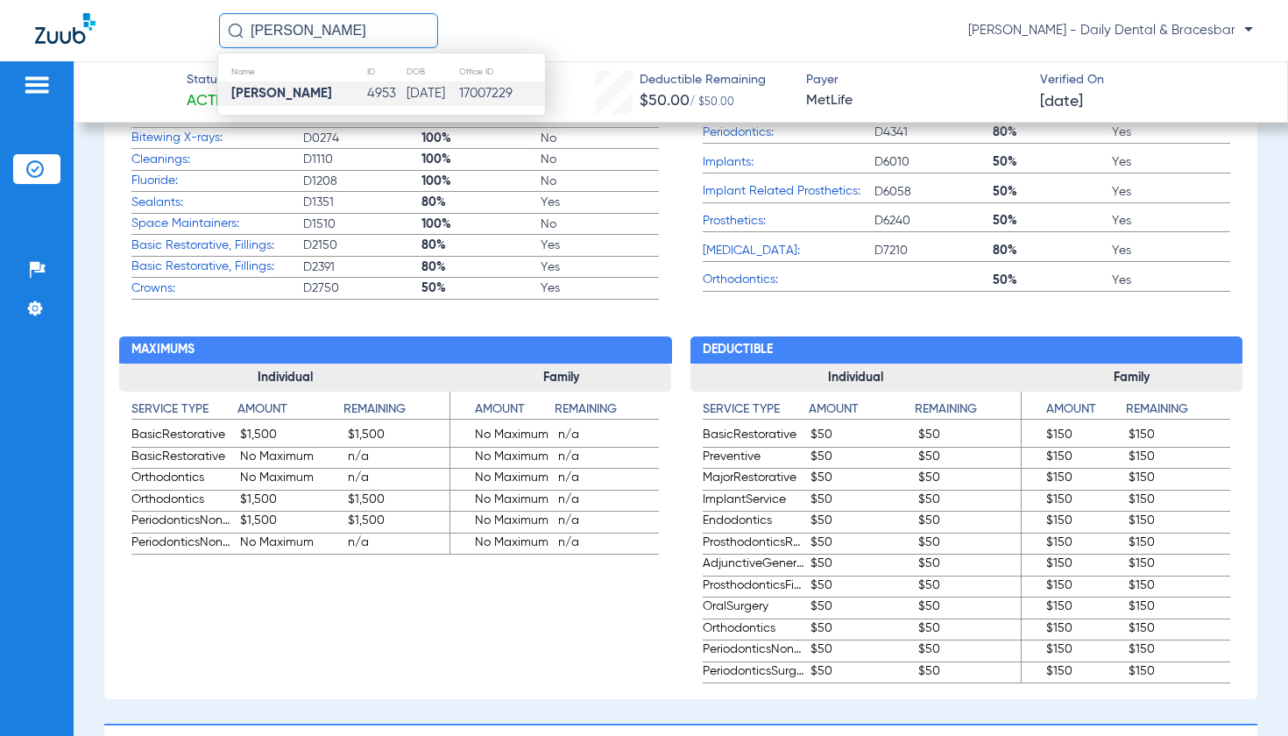
click at [406, 86] on td "[DATE]" at bounding box center [432, 94] width 52 height 25
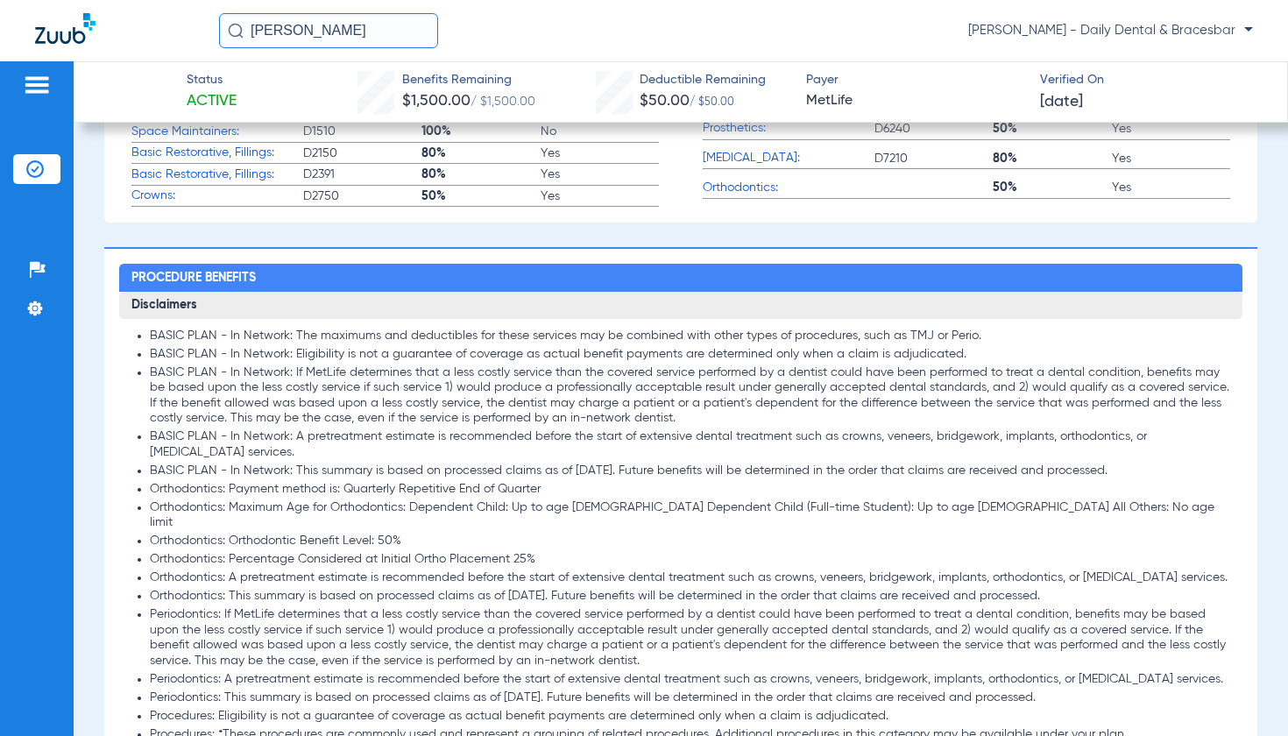
scroll to position [488, 0]
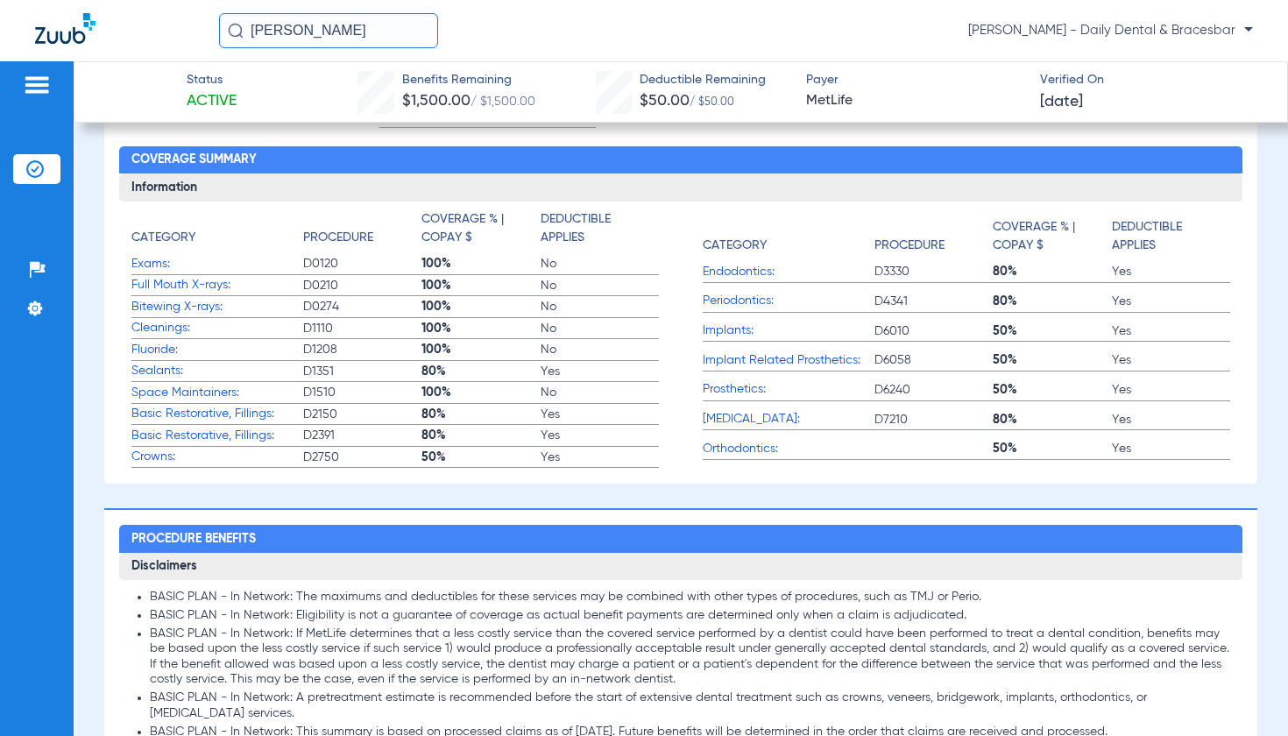
drag, startPoint x: 370, startPoint y: 28, endPoint x: 201, endPoint y: 28, distance: 169.2
click at [201, 28] on div "[PERSON_NAME] [PERSON_NAME] - Daily Dental & Bracesbar" at bounding box center [644, 30] width 1288 height 61
click at [364, 37] on input "[PERSON_NAME]" at bounding box center [328, 30] width 219 height 35
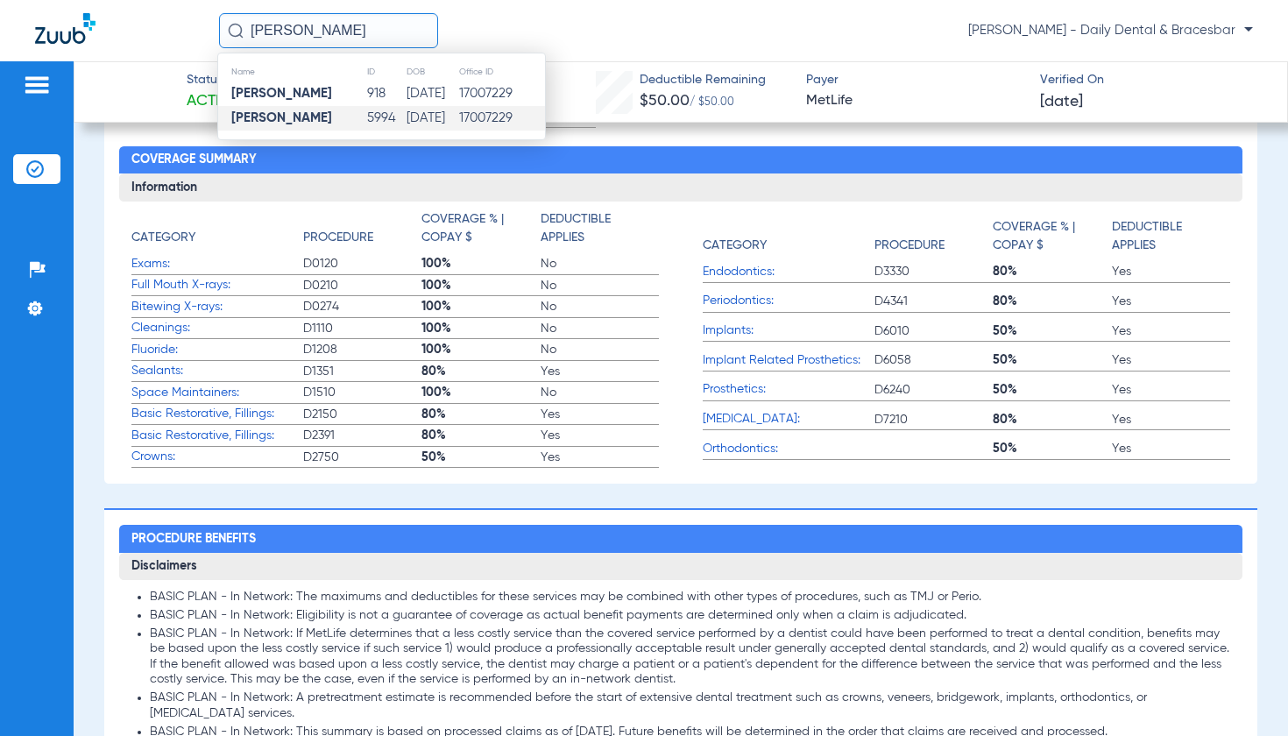
type input "[PERSON_NAME]"
click at [406, 122] on td "[DATE]" at bounding box center [432, 118] width 52 height 25
